Goal: Task Accomplishment & Management: Manage account settings

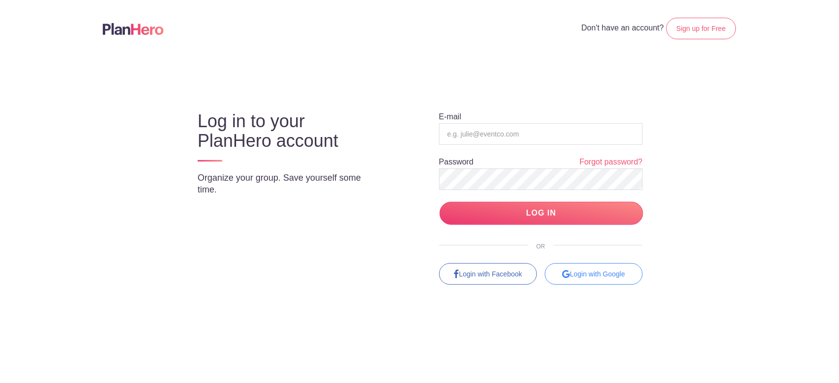
click at [487, 122] on form "E-mail Password Forgot password? LOG IN" at bounding box center [541, 169] width 204 height 114
click at [480, 109] on div "E-mail Password Forgot password? LOG IN OR Login with Facebook Login with Google" at bounding box center [532, 189] width 260 height 191
click at [461, 112] on form "E-mail Password Forgot password? LOG IN" at bounding box center [541, 169] width 204 height 114
click at [487, 116] on form "E-mail Password Forgot password? LOG IN" at bounding box center [541, 169] width 204 height 114
click at [448, 137] on input "email" at bounding box center [541, 134] width 204 height 22
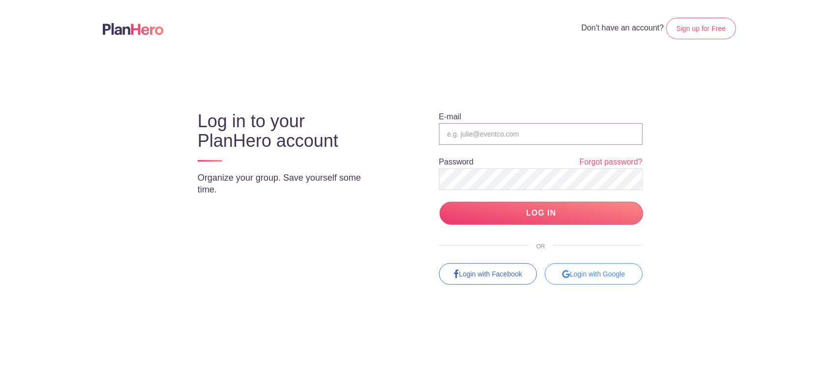
type input "edward@joneca.com"
click at [525, 207] on input "LOG IN" at bounding box center [542, 213] width 204 height 23
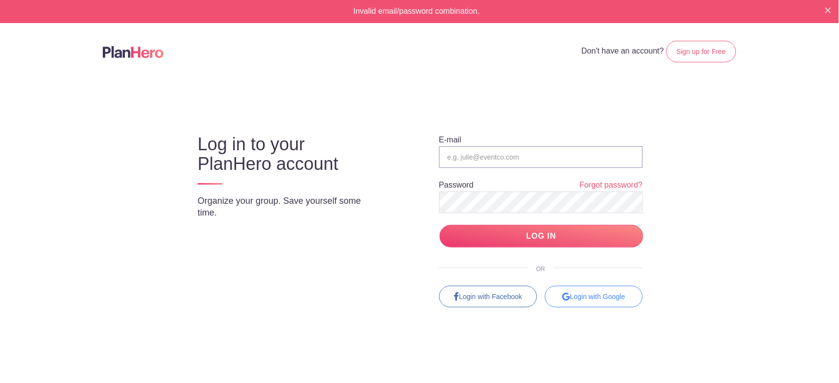
click at [490, 159] on input "email" at bounding box center [541, 158] width 204 height 22
type input "[PERSON_NAME][EMAIL_ADDRESS][DOMAIN_NAME]"
click at [540, 234] on input "LOG IN" at bounding box center [542, 236] width 204 height 23
click at [462, 160] on input "email" at bounding box center [541, 158] width 204 height 22
type input "[PERSON_NAME][EMAIL_ADDRESS][DOMAIN_NAME]"
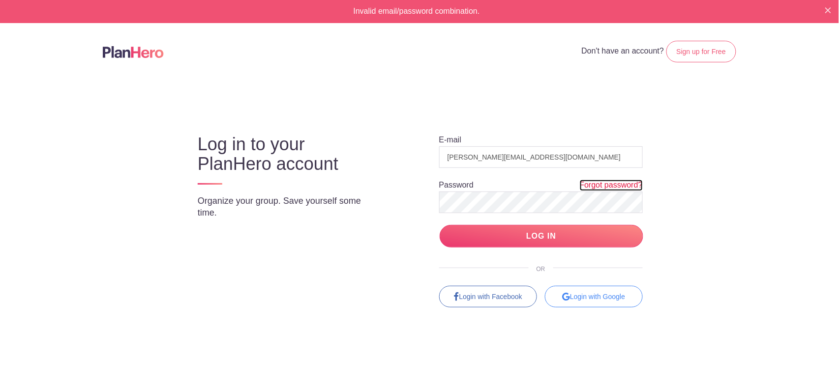
click at [614, 187] on link "Forgot password?" at bounding box center [611, 185] width 63 height 11
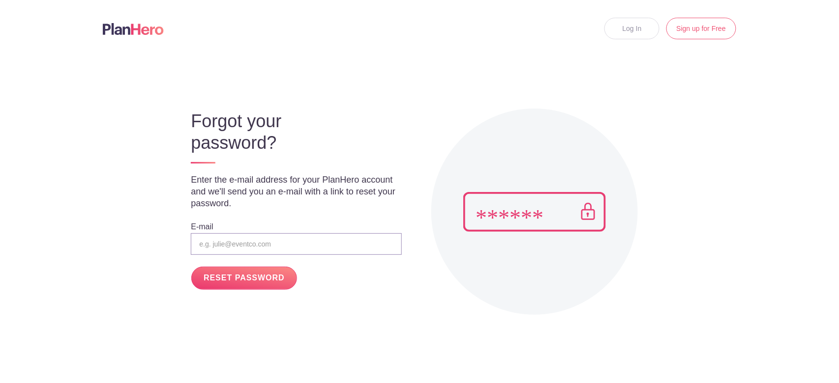
click at [212, 240] on input "email" at bounding box center [296, 245] width 210 height 22
type input "[PERSON_NAME][EMAIL_ADDRESS][DOMAIN_NAME]"
click at [254, 276] on input "RESET PASSWORD" at bounding box center [243, 278] width 105 height 23
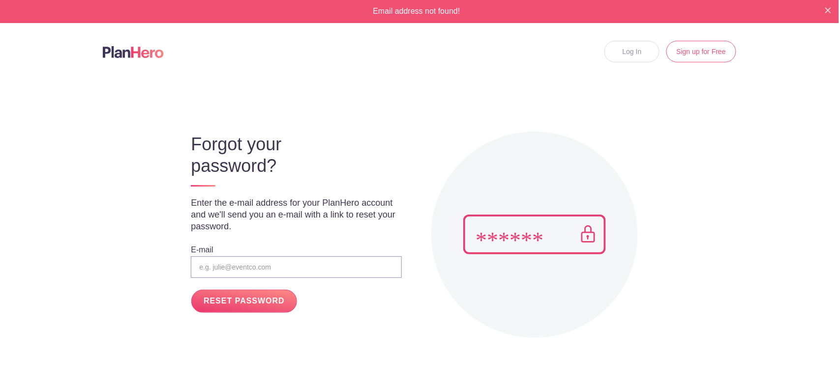
click at [222, 268] on input "email" at bounding box center [296, 268] width 210 height 22
type input "edward@joneca.com"
click at [260, 299] on input "RESET PASSWORD" at bounding box center [243, 301] width 105 height 23
click at [223, 264] on input "email" at bounding box center [296, 268] width 210 height 22
type input "[PERSON_NAME][EMAIL_ADDRESS][DOMAIN_NAME]"
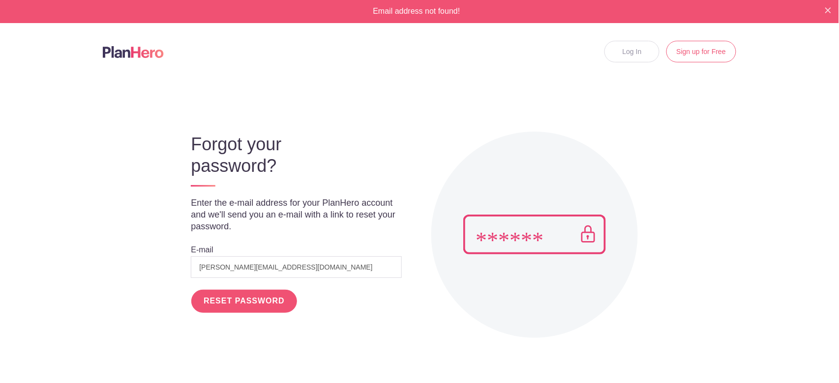
click at [252, 305] on input "RESET PASSWORD" at bounding box center [243, 301] width 105 height 23
click at [226, 266] on input "email" at bounding box center [296, 268] width 210 height 22
type input "anaheimeec@gmail.com"
click at [240, 298] on input "RESET PASSWORD" at bounding box center [243, 301] width 105 height 23
click at [279, 47] on div "Log In Sign up for Free" at bounding box center [419, 60] width 673 height 39
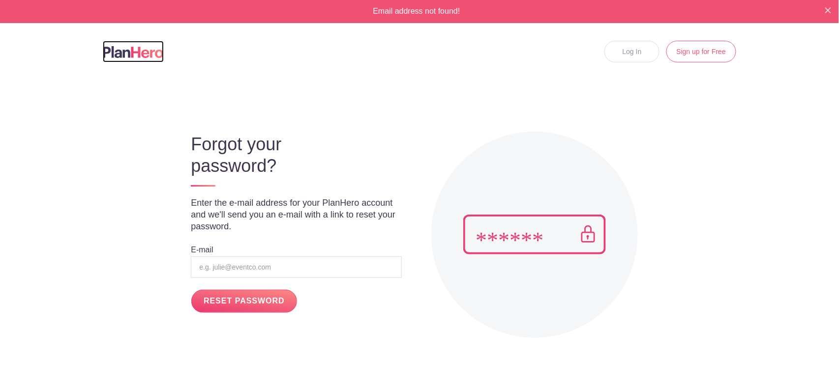
click at [123, 50] on img at bounding box center [133, 52] width 61 height 12
